Goal: Information Seeking & Learning: Learn about a topic

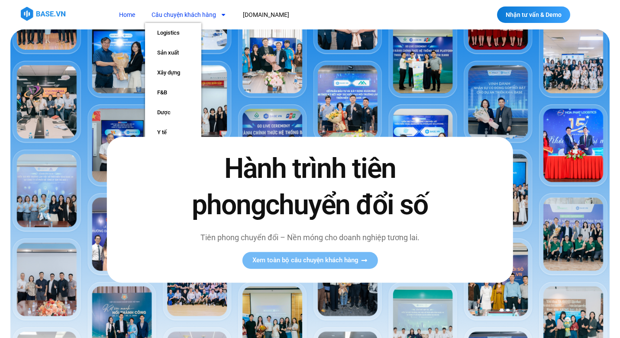
click at [198, 14] on link "Câu chuyện khách hàng" at bounding box center [189, 15] width 88 height 16
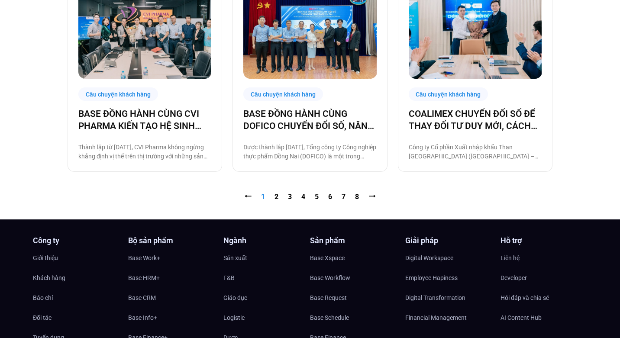
scroll to position [920, 0]
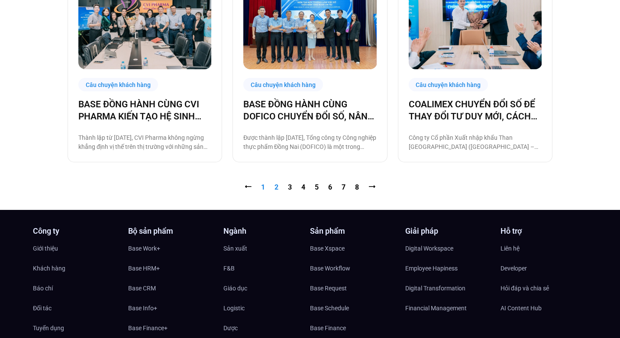
click at [277, 188] on link "Trang 2" at bounding box center [277, 187] width 4 height 8
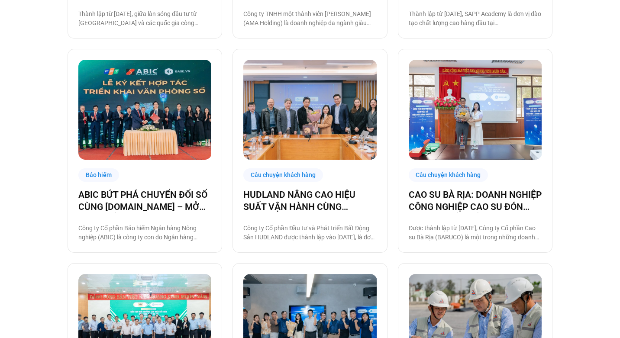
scroll to position [855, 0]
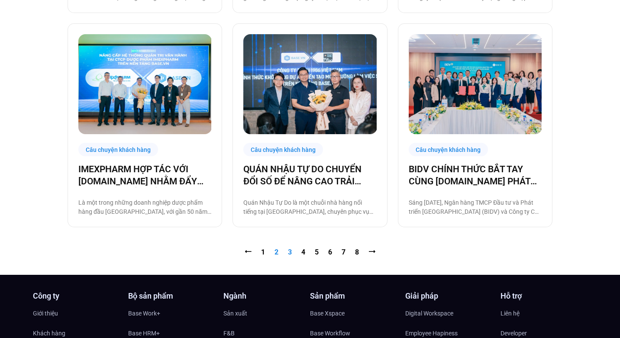
click at [289, 251] on link "Trang 3" at bounding box center [290, 252] width 4 height 8
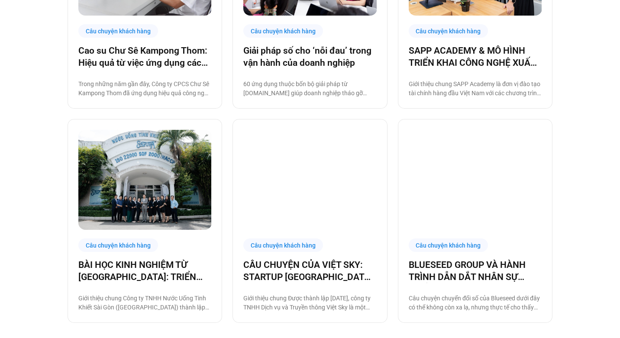
scroll to position [814, 0]
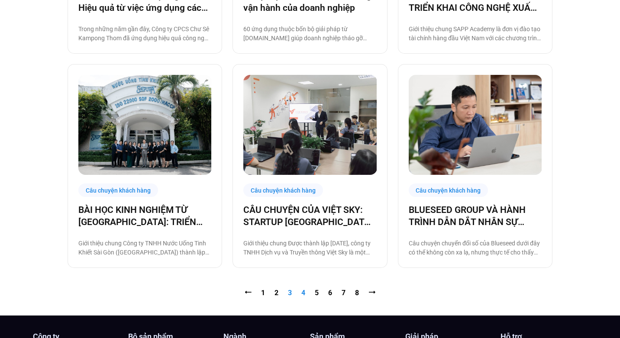
click at [302, 295] on link "Trang 4" at bounding box center [303, 293] width 4 height 8
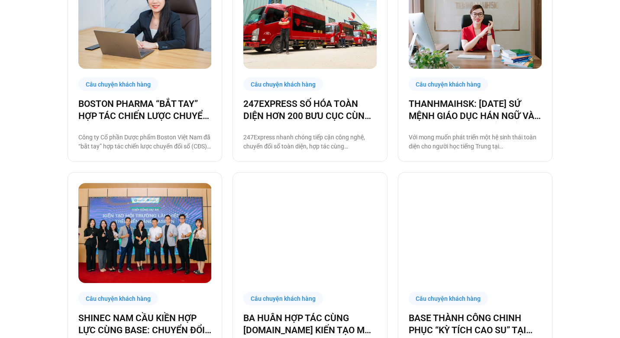
scroll to position [884, 0]
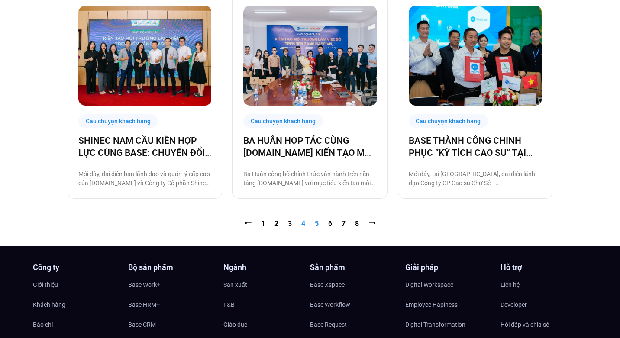
click at [316, 224] on link "Trang 5" at bounding box center [317, 224] width 4 height 8
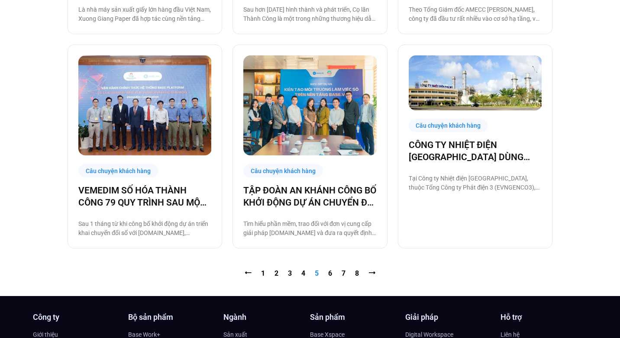
scroll to position [834, 0]
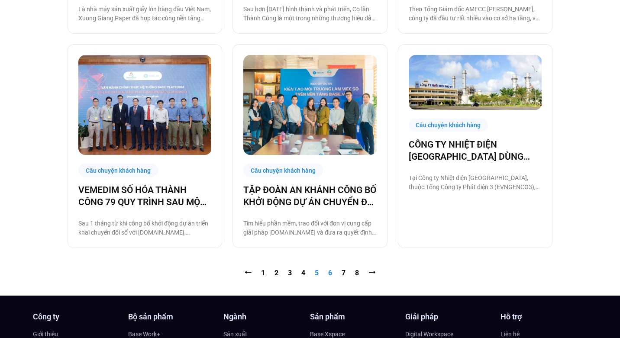
click at [331, 271] on link "Trang 6" at bounding box center [330, 273] width 4 height 8
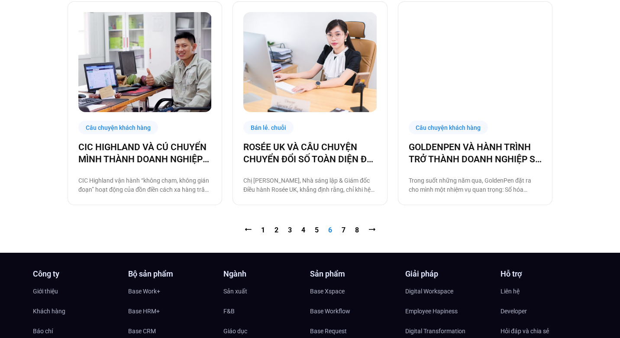
scroll to position [878, 0]
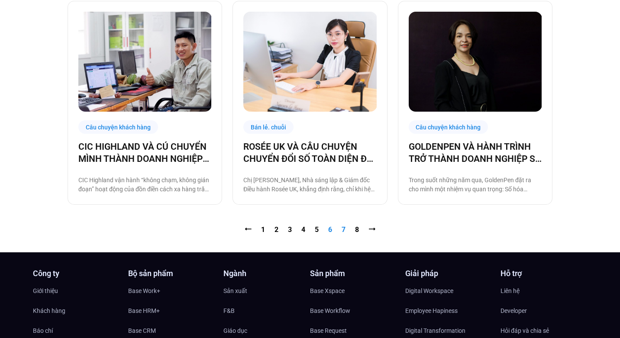
click at [343, 229] on link "Trang 7" at bounding box center [344, 230] width 4 height 8
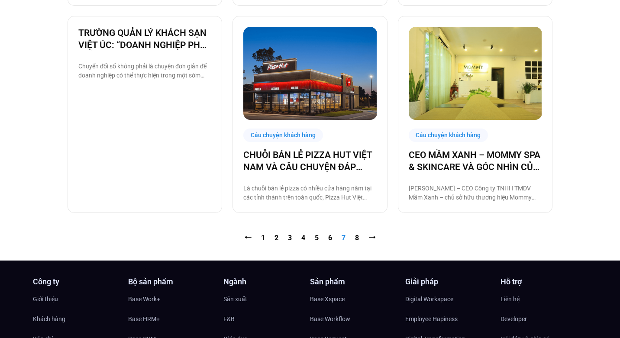
scroll to position [865, 0]
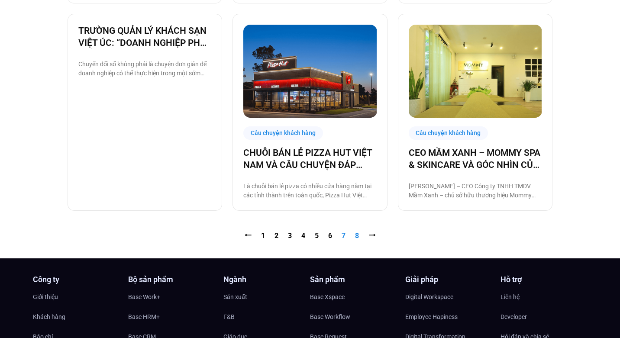
click at [358, 235] on link "Trang 8" at bounding box center [357, 236] width 4 height 8
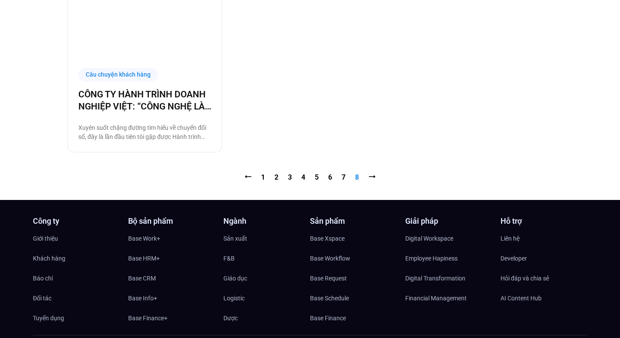
scroll to position [385, 0]
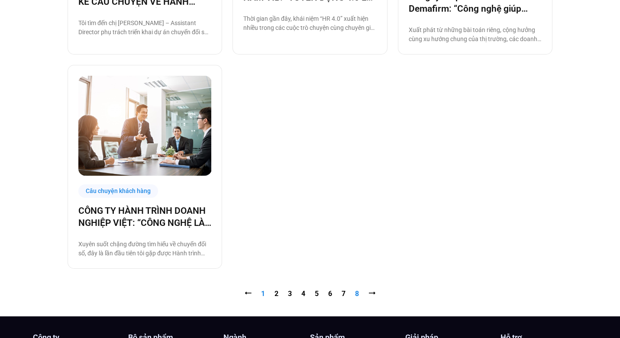
click at [261, 295] on link "Trang 1" at bounding box center [263, 294] width 4 height 8
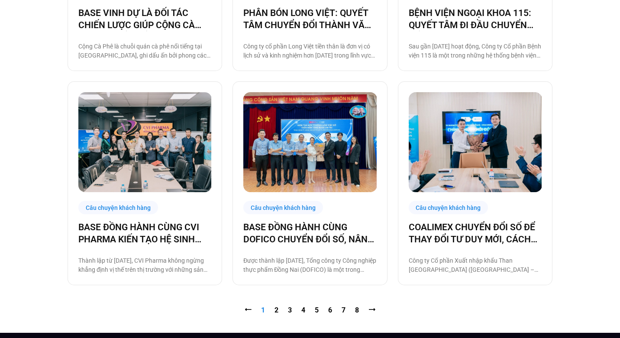
scroll to position [839, 0]
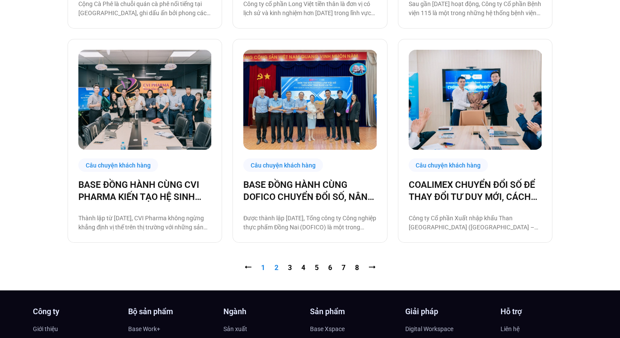
click at [276, 267] on link "Trang 2" at bounding box center [277, 268] width 4 height 8
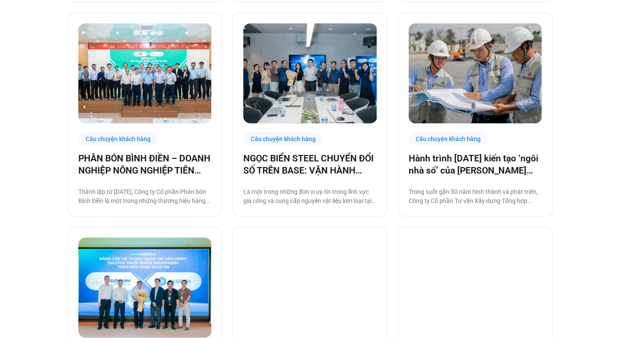
scroll to position [879, 0]
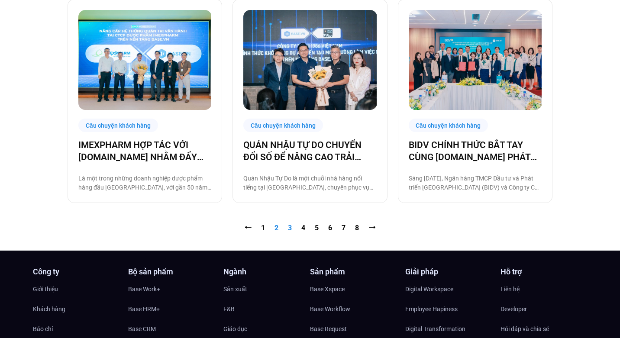
click at [288, 226] on link "Trang 3" at bounding box center [290, 228] width 4 height 8
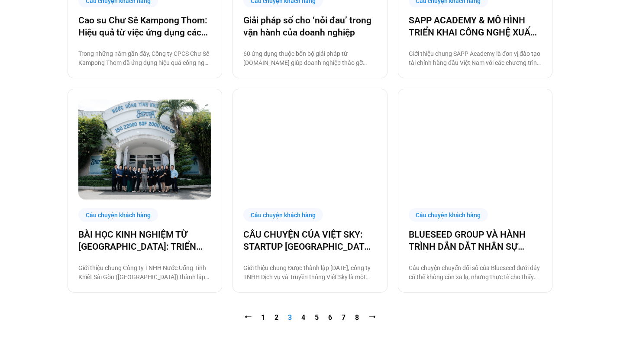
scroll to position [836, 0]
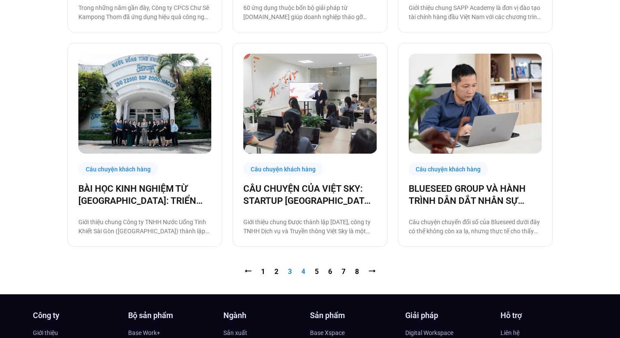
click at [301, 270] on link "Trang 4" at bounding box center [303, 272] width 4 height 8
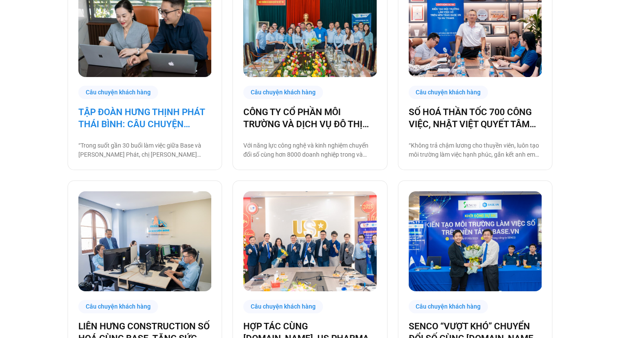
click at [144, 120] on link "TẬP ĐOÀN HƯNG THỊNH PHÁT THÁI BÌNH: CÂU CHUYỆN QUYẾT TÂM TỪ NGƯỜI LÃNH ĐẠO" at bounding box center [144, 118] width 133 height 24
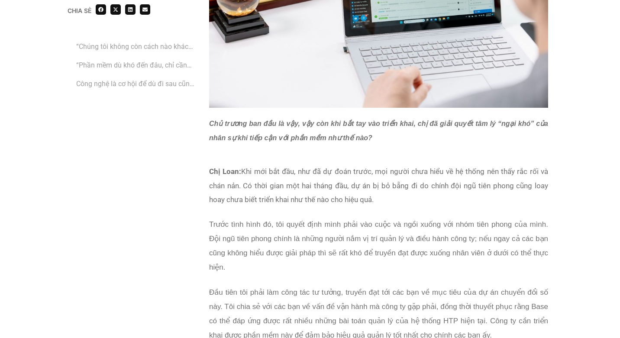
scroll to position [2543, 0]
